Goal: Find specific page/section

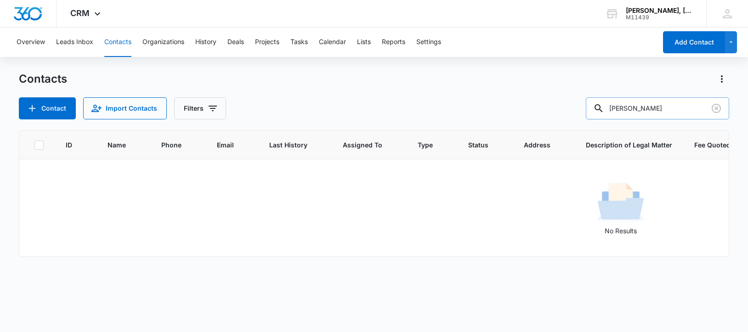
drag, startPoint x: 620, startPoint y: 111, endPoint x: 698, endPoint y: 104, distance: 78.4
click at [702, 108] on input "[PERSON_NAME]" at bounding box center [657, 108] width 143 height 22
drag, startPoint x: 622, startPoint y: 108, endPoint x: 714, endPoint y: 104, distance: 92.4
click at [714, 104] on div "[PERSON_NAME]" at bounding box center [657, 108] width 143 height 22
paste input "[PERSON_NAME]"
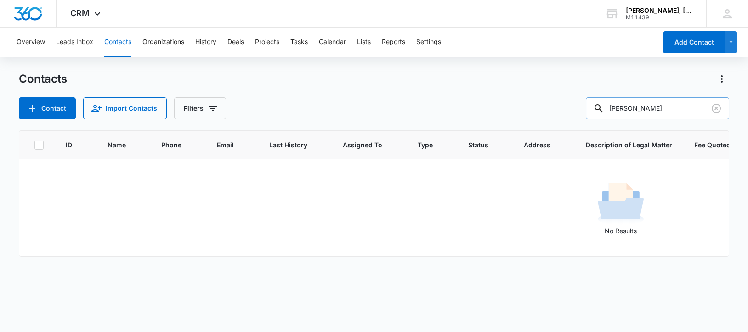
click at [625, 111] on input "[PERSON_NAME]" at bounding box center [657, 108] width 143 height 22
drag, startPoint x: 621, startPoint y: 109, endPoint x: 659, endPoint y: 108, distance: 38.1
click at [659, 108] on input "Ecrica Glass" at bounding box center [657, 108] width 143 height 22
paste input "[PERSON_NAME]"
click at [634, 111] on input "[PERSON_NAME]" at bounding box center [657, 108] width 143 height 22
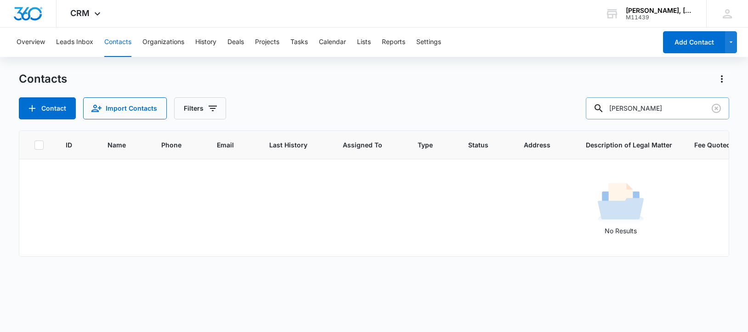
click at [634, 111] on input "[PERSON_NAME]" at bounding box center [657, 108] width 143 height 22
drag, startPoint x: 623, startPoint y: 110, endPoint x: 678, endPoint y: 110, distance: 55.1
click at [678, 110] on input "[PERSON_NAME]" at bounding box center [657, 108] width 143 height 22
paste input "[PERSON_NAME] [PERSON_NAME]"
type input "[PERSON_NAME]"
